Goal: Transaction & Acquisition: Subscribe to service/newsletter

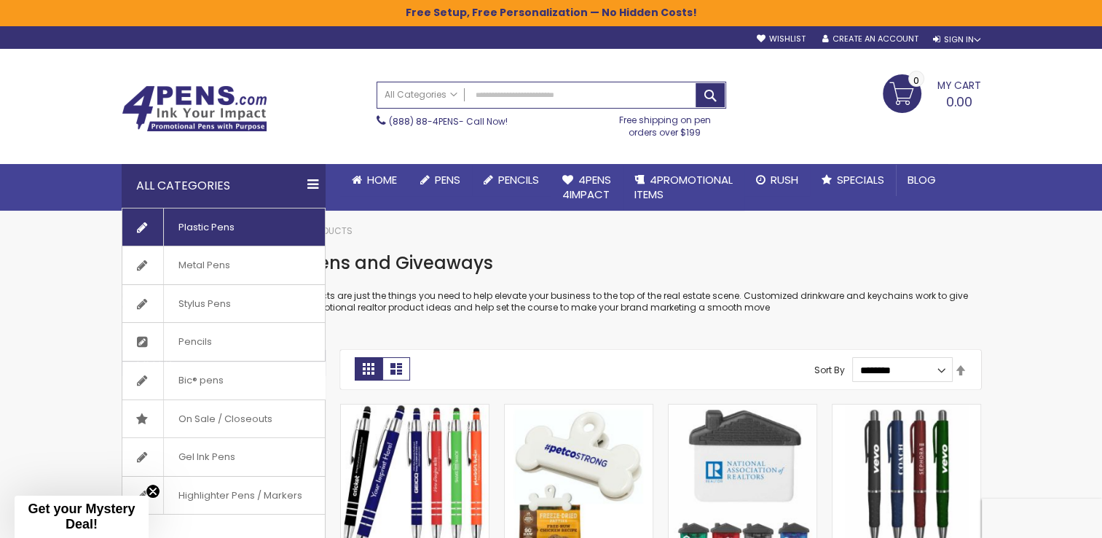
click at [191, 227] on span "Plastic Pens" at bounding box center [206, 227] width 86 height 38
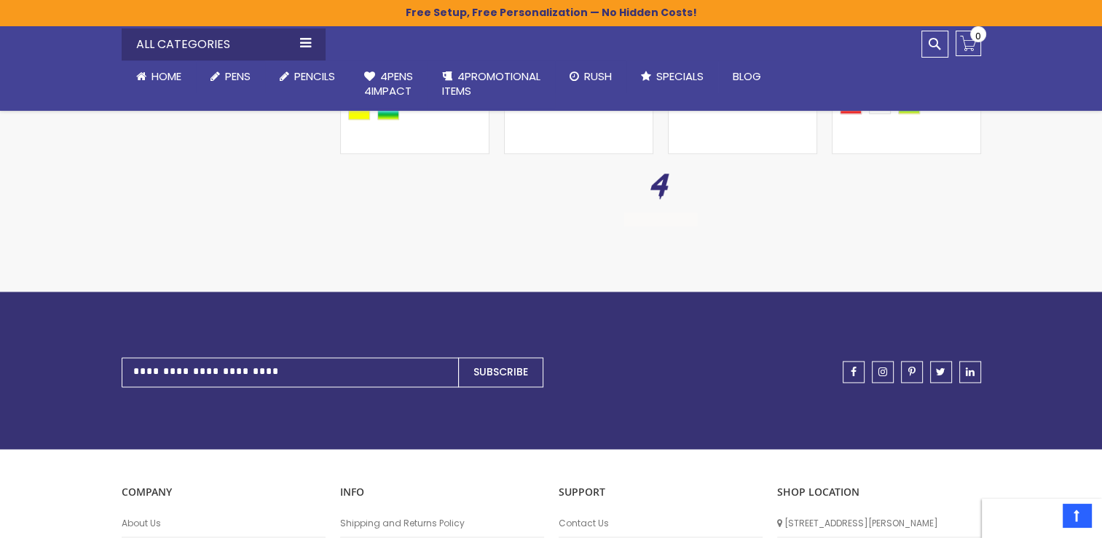
scroll to position [2137, 0]
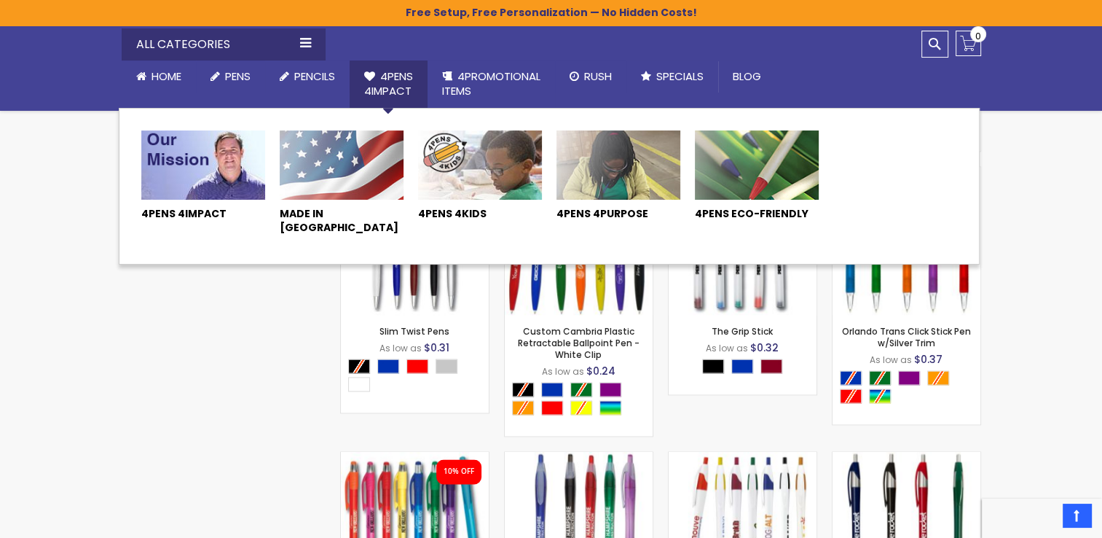
click at [307, 169] on img at bounding box center [342, 165] width 124 height 70
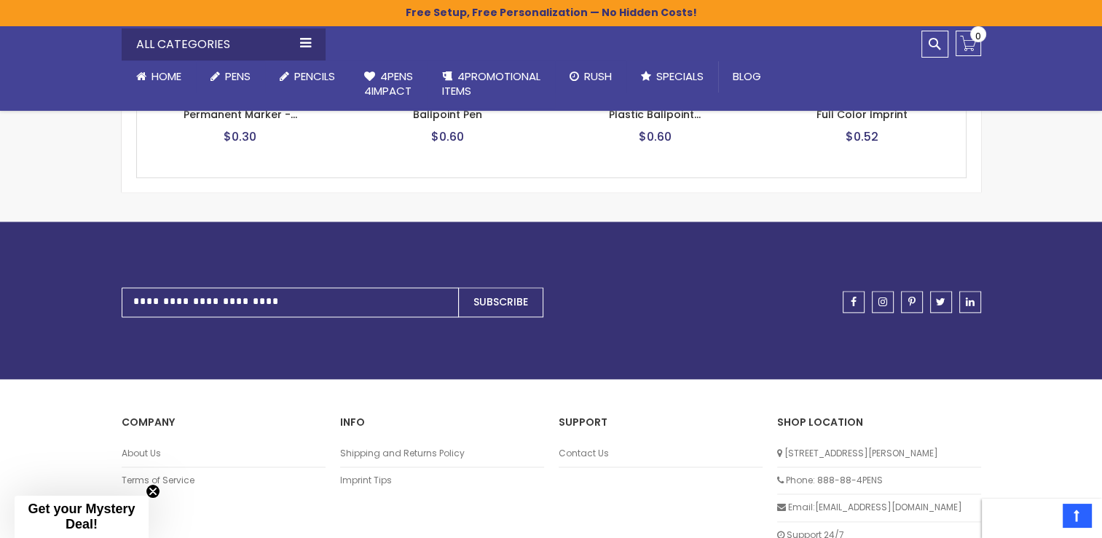
scroll to position [1881, 0]
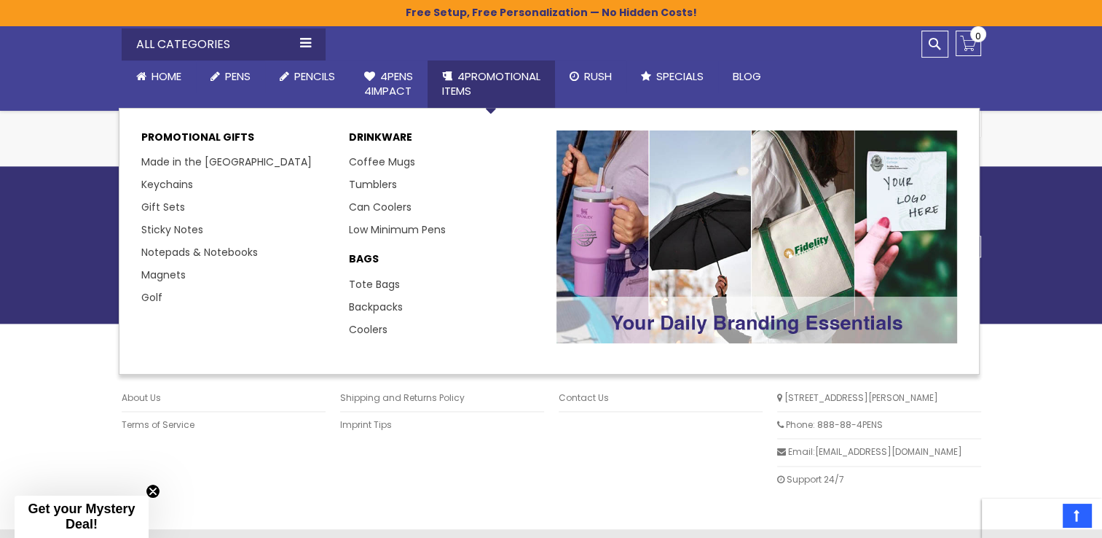
click at [479, 90] on link "4PROMOTIONAL ITEMS" at bounding box center [491, 83] width 127 height 47
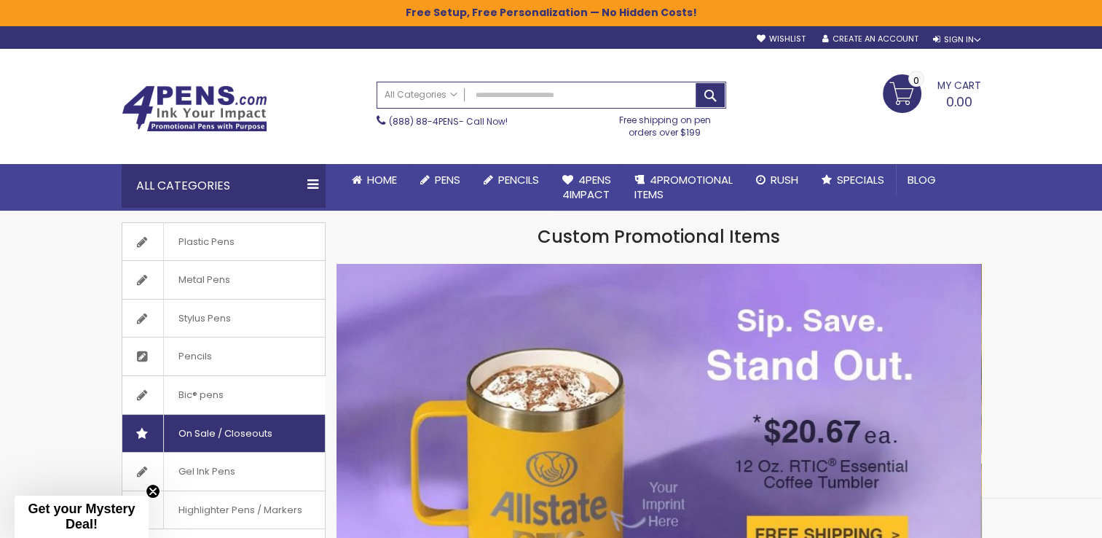
click at [207, 436] on span "On Sale / Closeouts" at bounding box center [225, 434] width 124 height 38
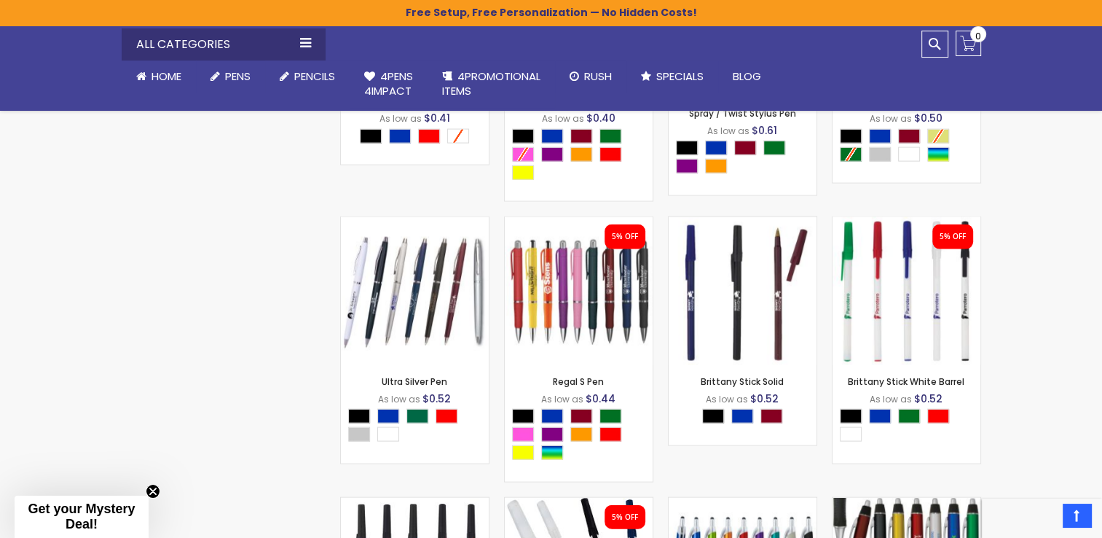
scroll to position [2982, 0]
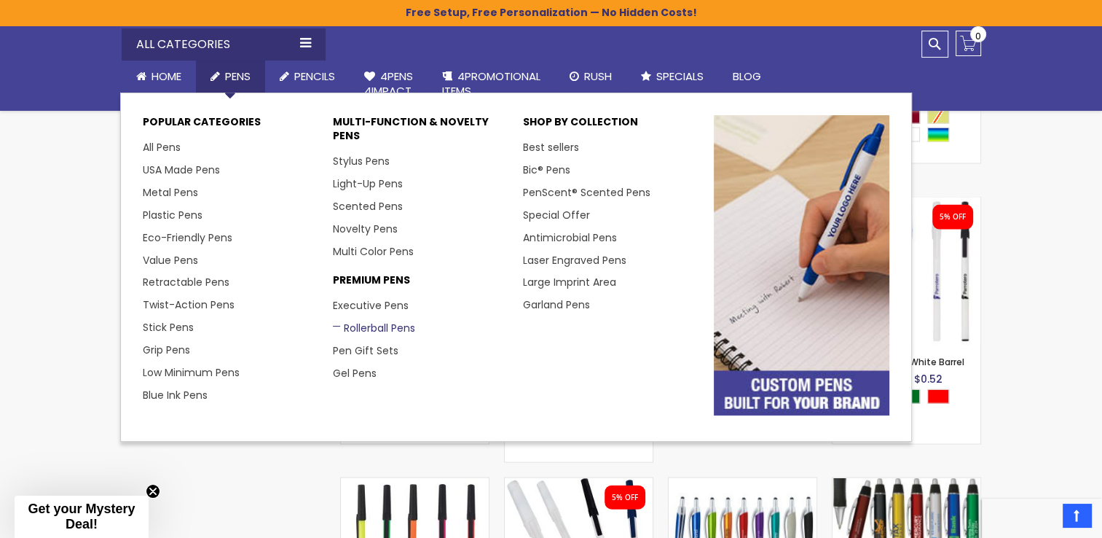
click at [356, 329] on link "Rollerball Pens" at bounding box center [374, 328] width 82 height 15
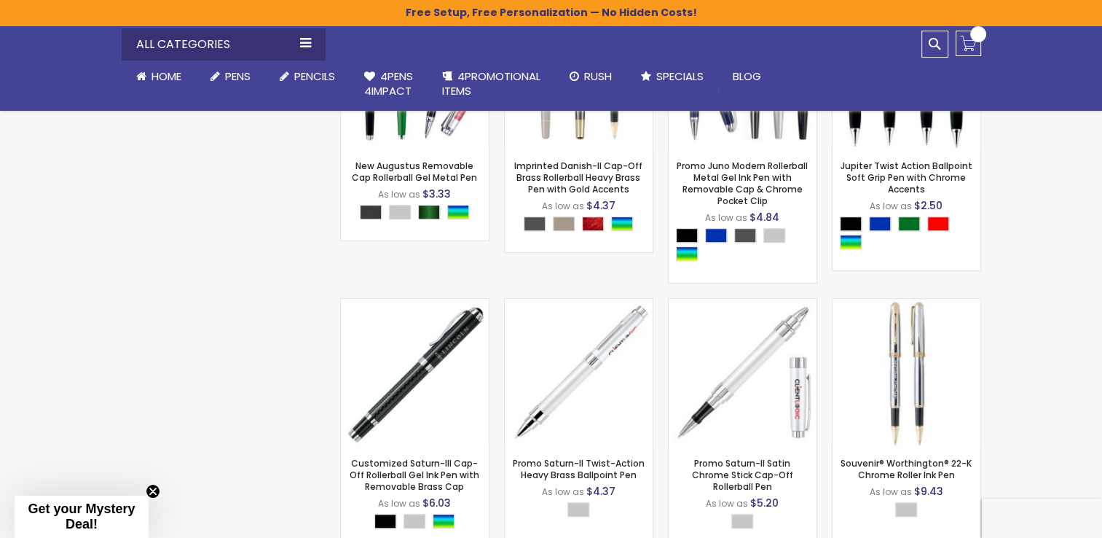
scroll to position [408, 0]
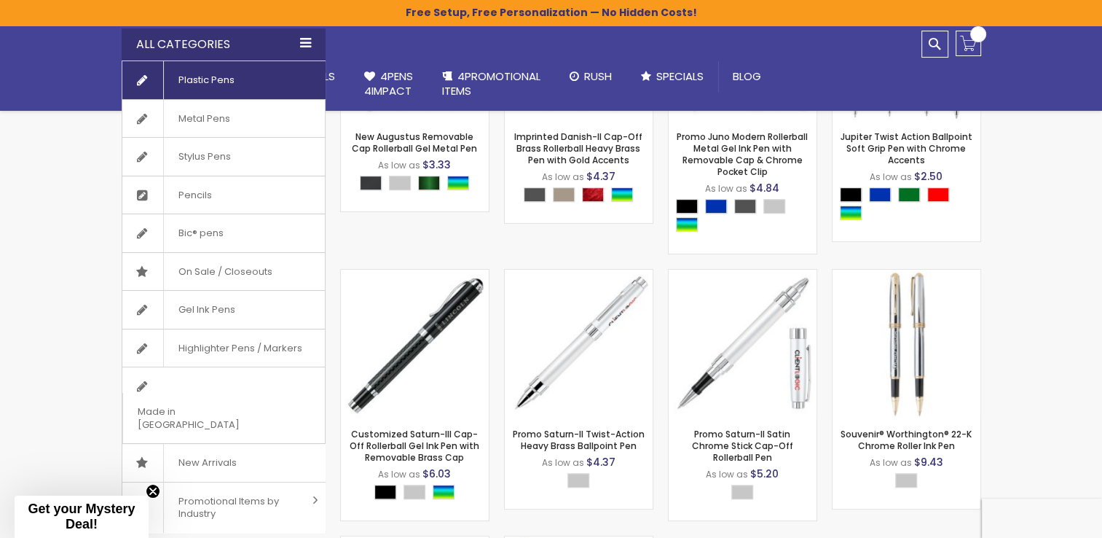
click at [211, 79] on span "Plastic Pens" at bounding box center [206, 80] width 86 height 38
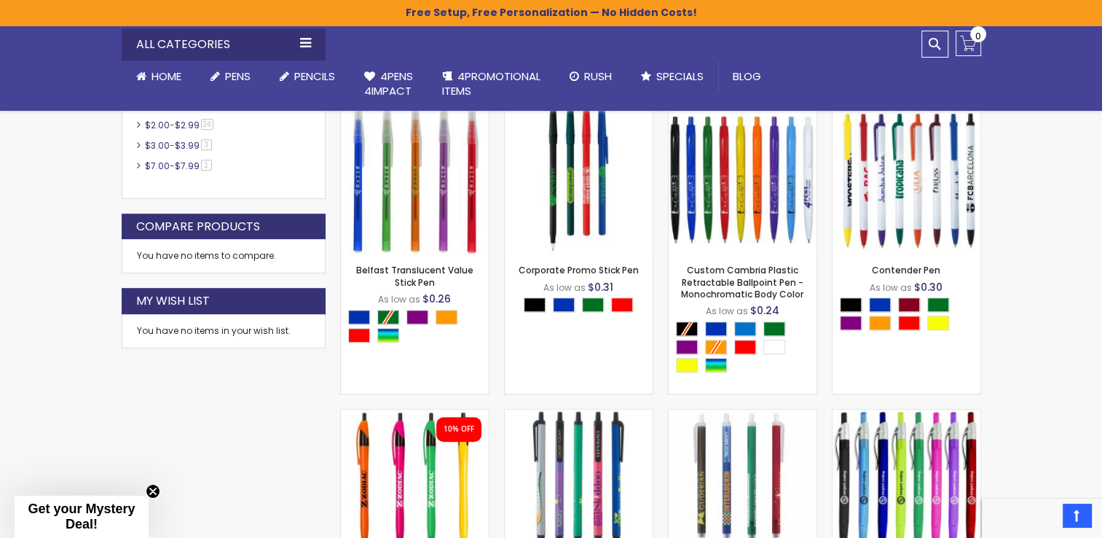
scroll to position [758, 0]
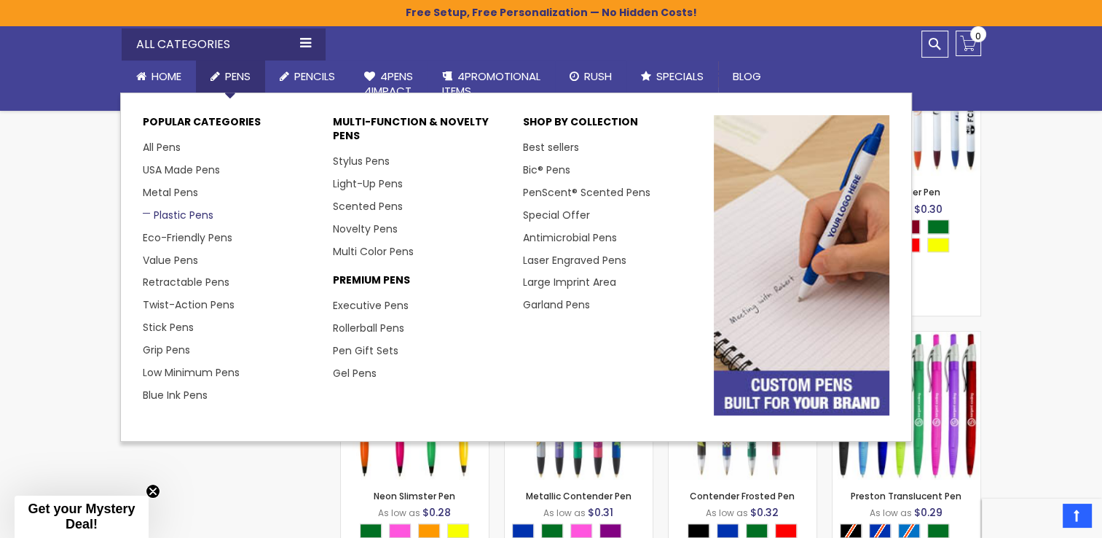
click at [172, 214] on link "Plastic Pens" at bounding box center [178, 215] width 71 height 15
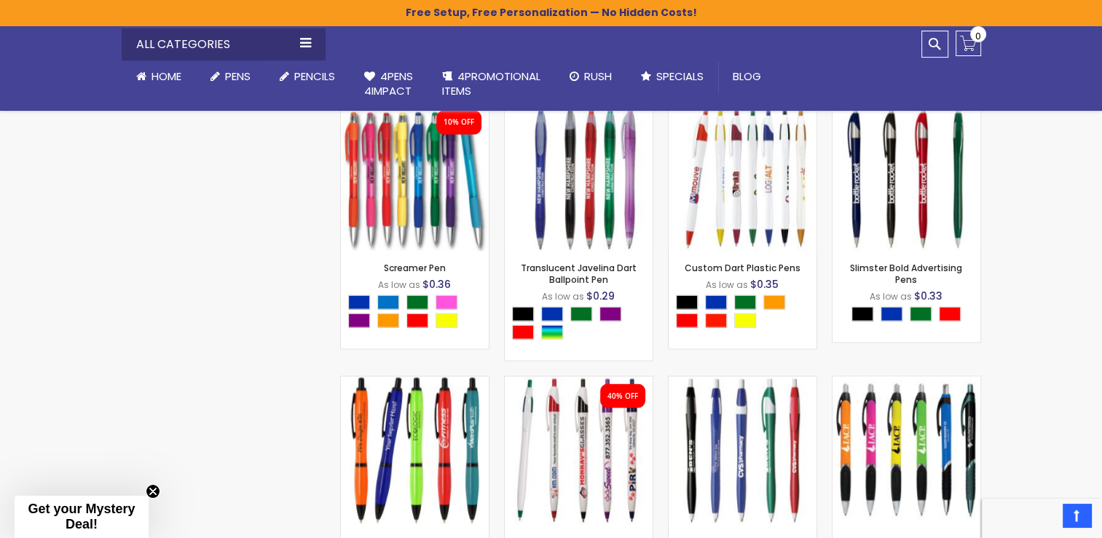
scroll to position [2526, 0]
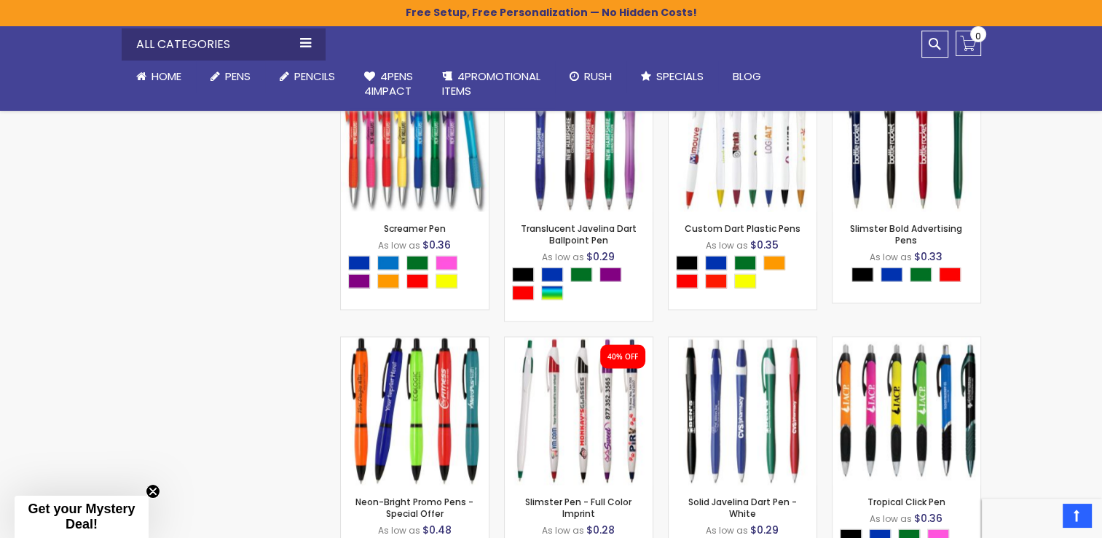
click at [81, 523] on span "Get your Mystery Deal!" at bounding box center [81, 516] width 107 height 30
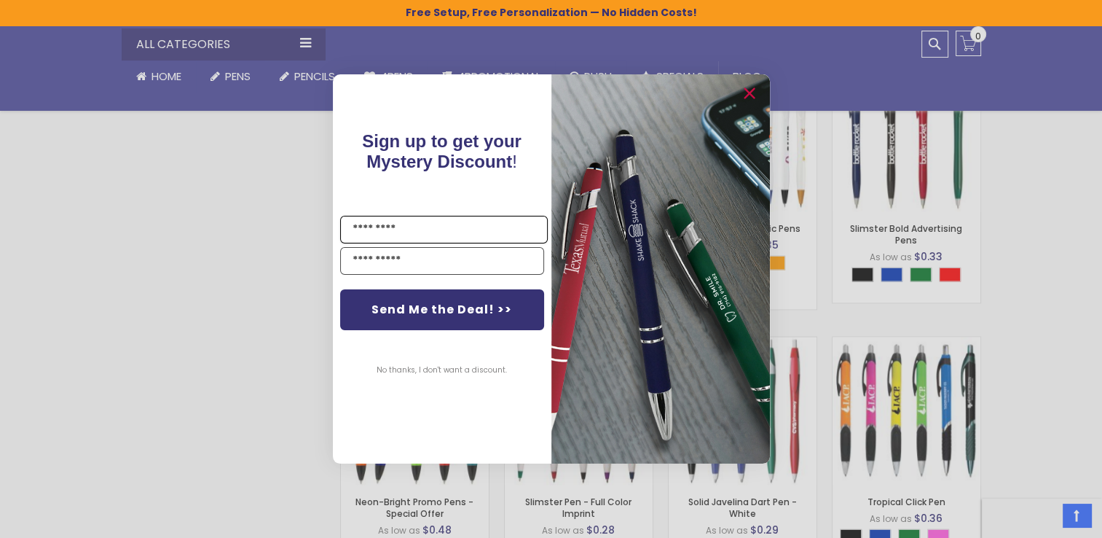
click at [424, 228] on input "Name" at bounding box center [444, 230] width 208 height 28
type input "******"
type input "**********"
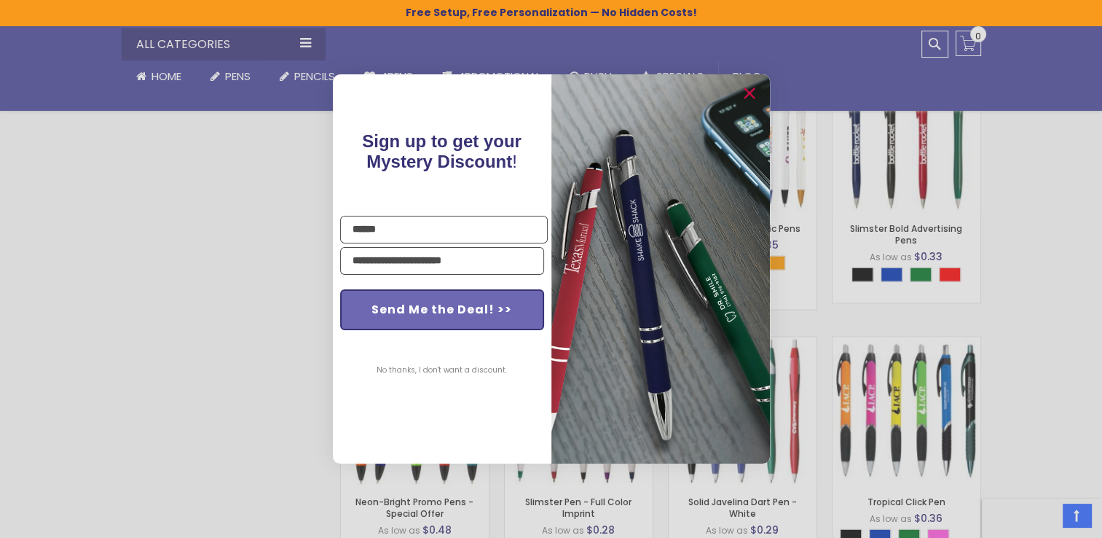
click at [405, 308] on button "Send Me the Deal! >>" at bounding box center [442, 309] width 204 height 41
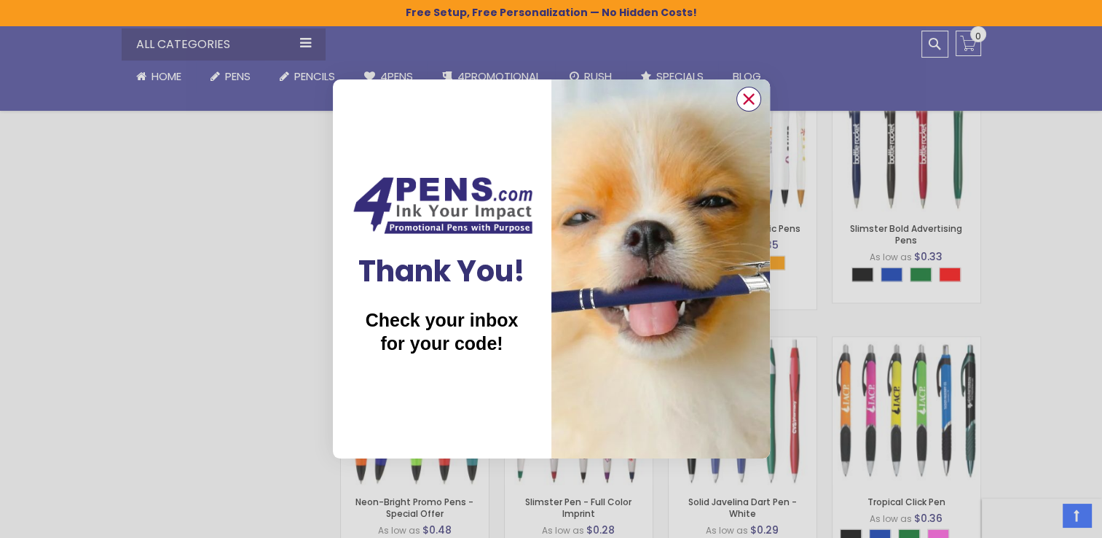
click at [749, 106] on circle "Close dialog" at bounding box center [748, 99] width 22 height 22
